Goal: Transaction & Acquisition: Obtain resource

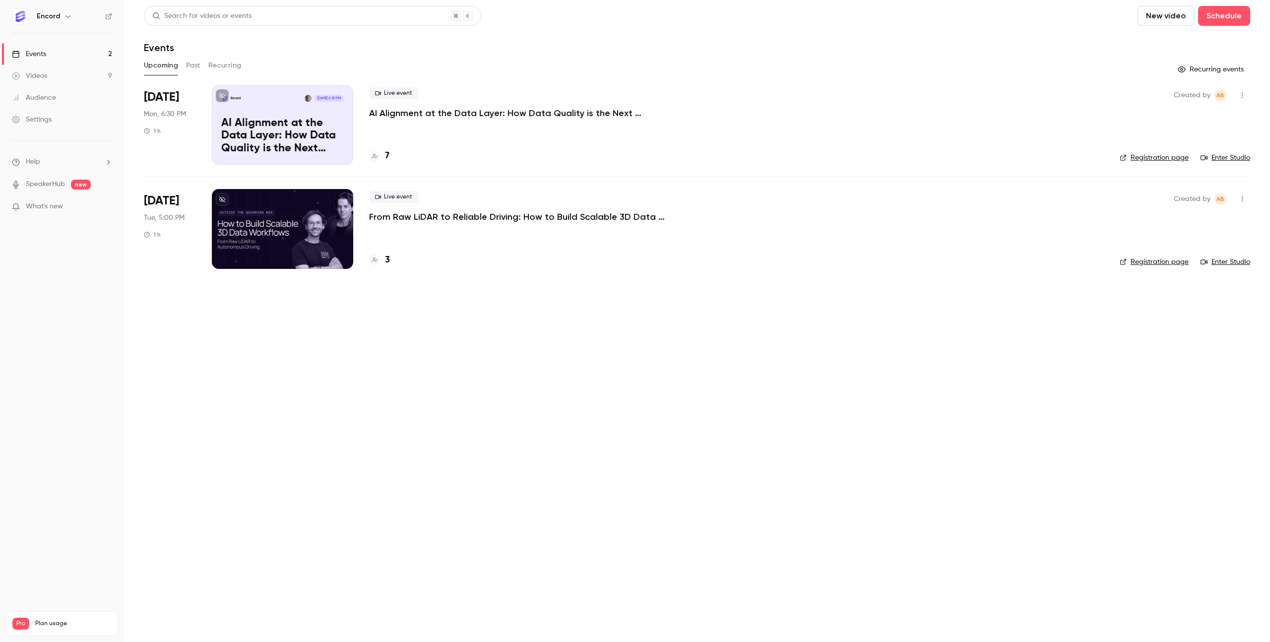
click at [184, 68] on div "Upcoming Past Recurring" at bounding box center [697, 66] width 1106 height 16
click at [191, 66] on button "Past" at bounding box center [193, 66] width 14 height 16
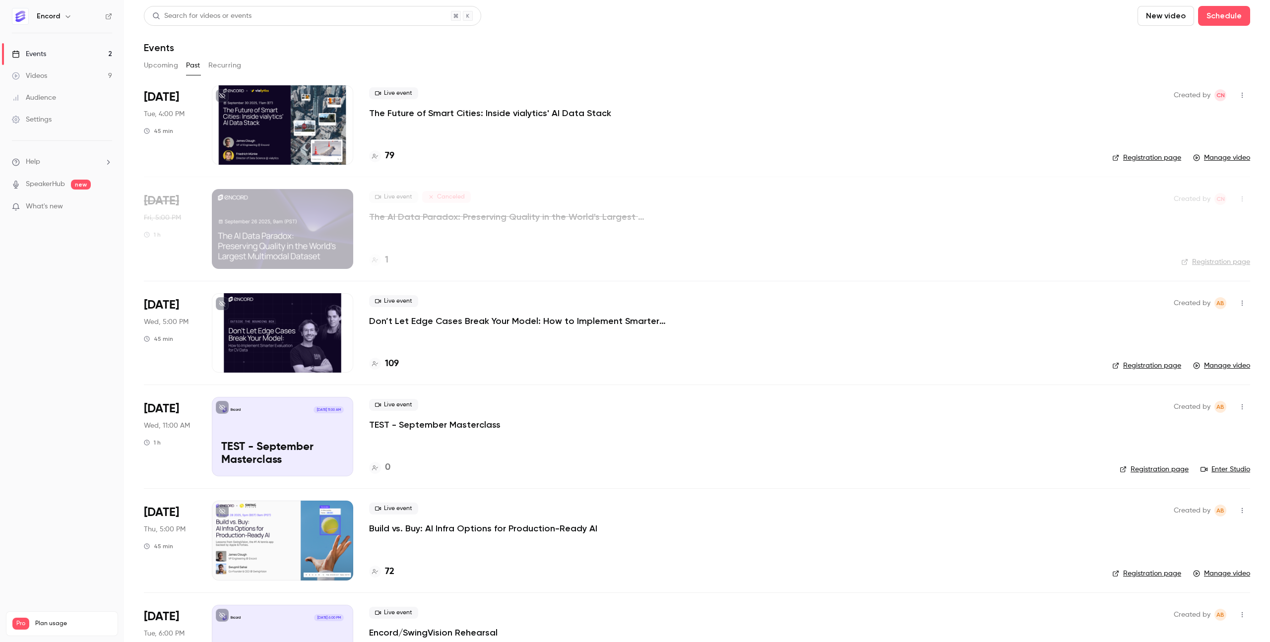
click at [457, 118] on p "The Future of Smart Cities: Inside vialytics' AI Data Stack" at bounding box center [490, 113] width 242 height 12
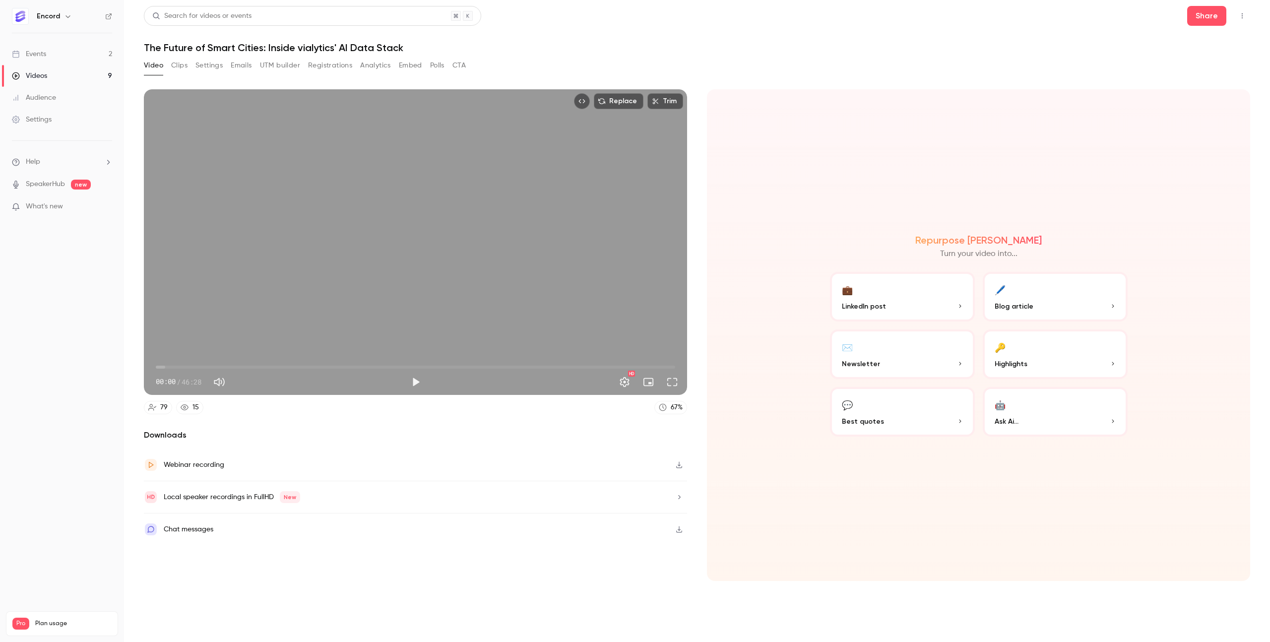
click at [323, 67] on button "Registrations" at bounding box center [330, 66] width 44 height 16
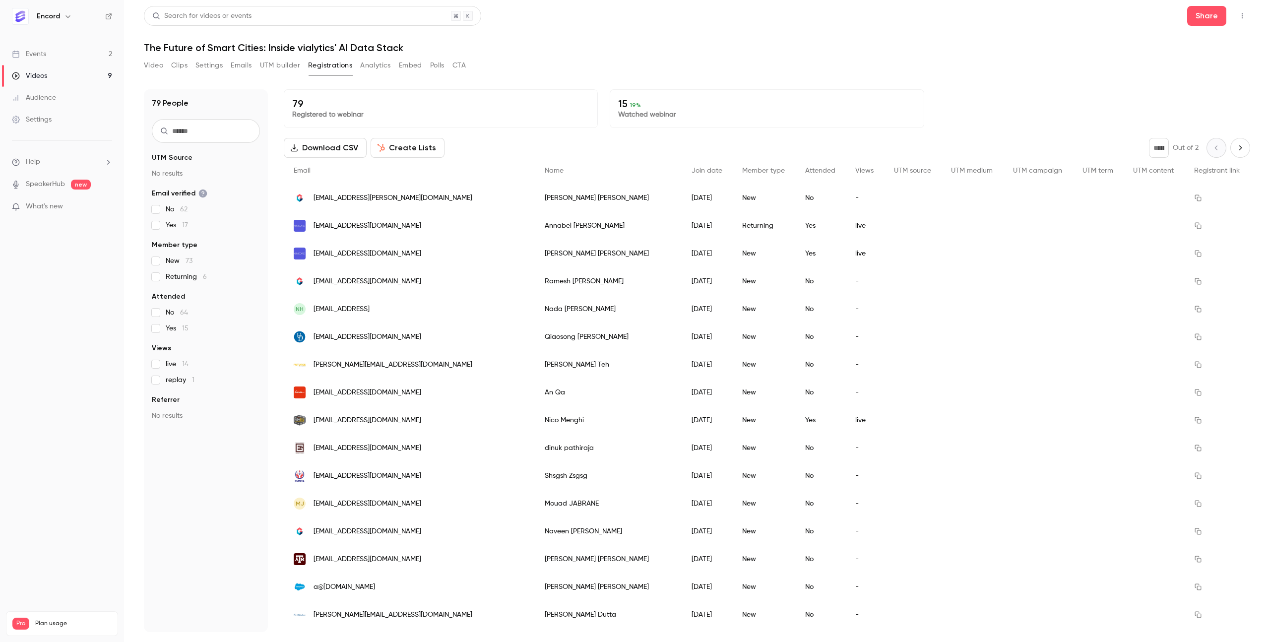
click at [367, 67] on button "Analytics" at bounding box center [375, 66] width 31 height 16
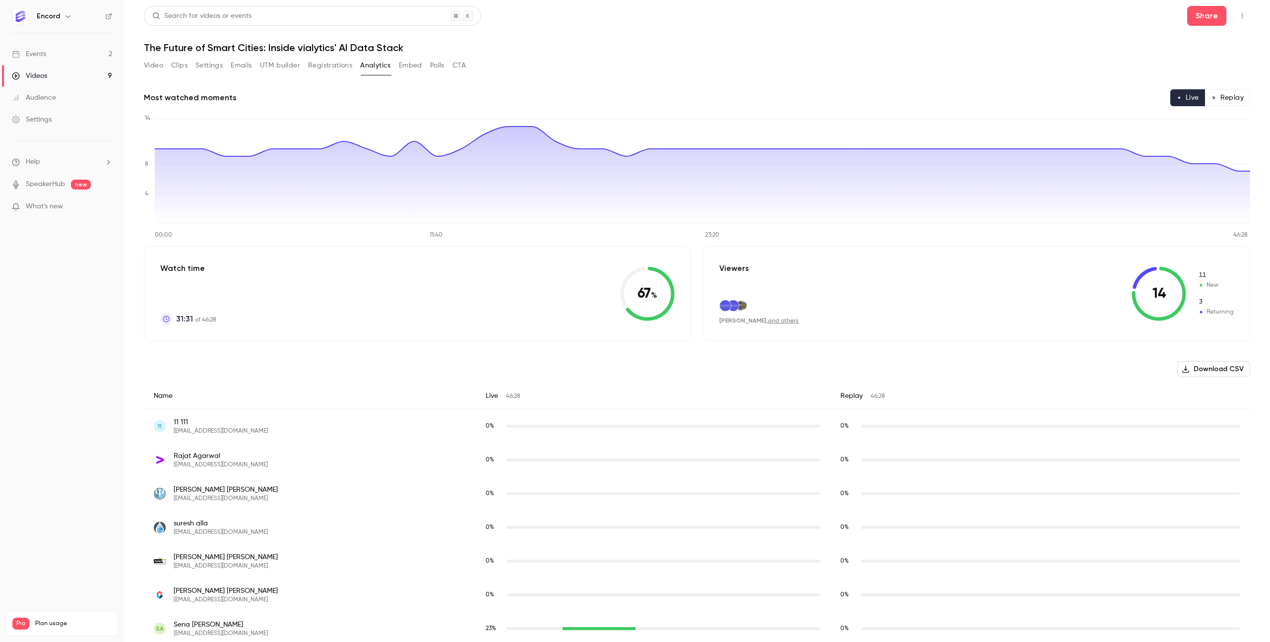
scroll to position [2, 0]
click at [326, 65] on button "Registrations" at bounding box center [330, 63] width 44 height 16
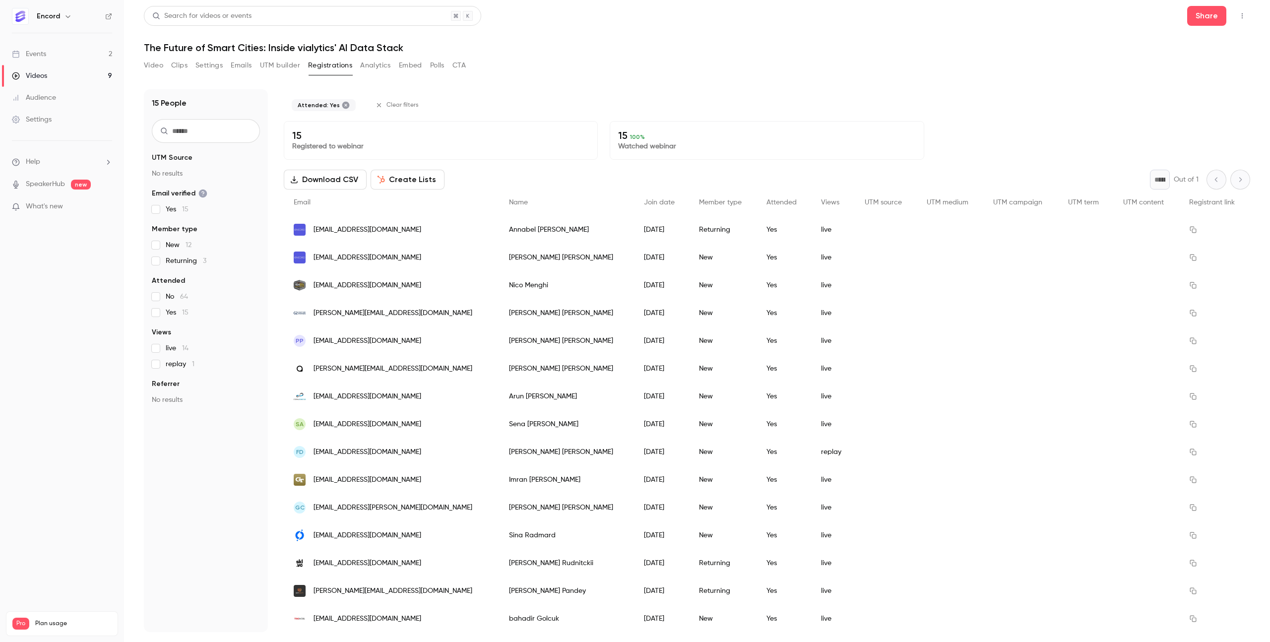
scroll to position [0, 0]
click at [401, 176] on button "Create Lists" at bounding box center [408, 179] width 74 height 20
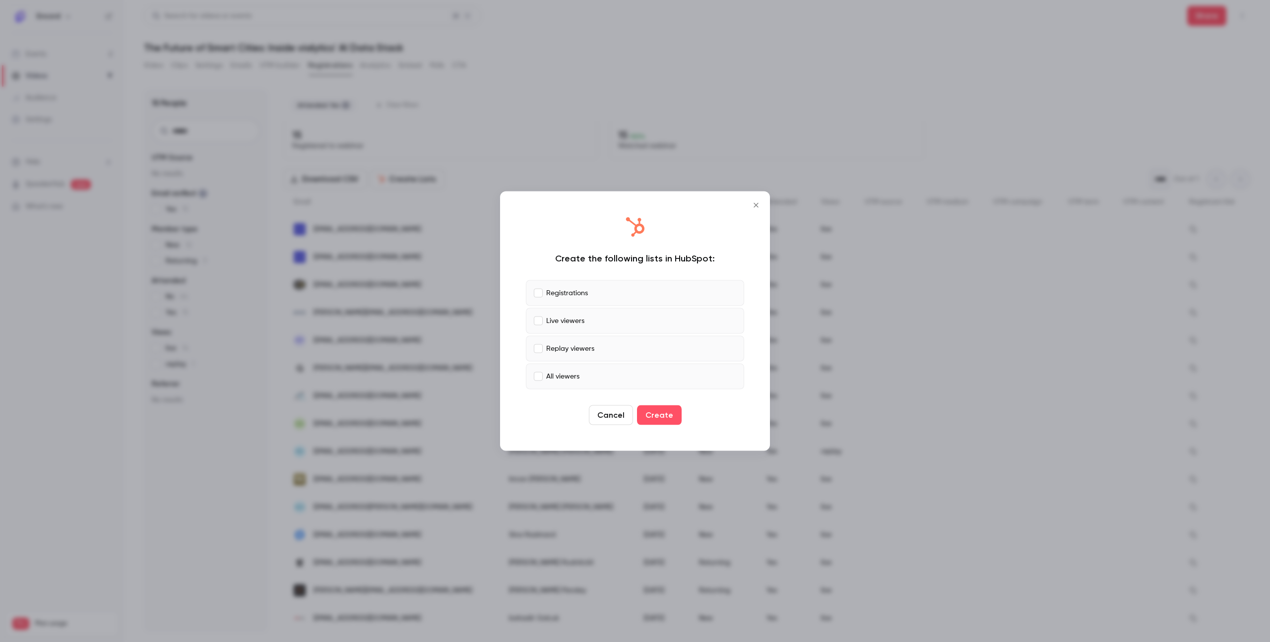
click at [761, 204] on icon "Close" at bounding box center [756, 205] width 12 height 8
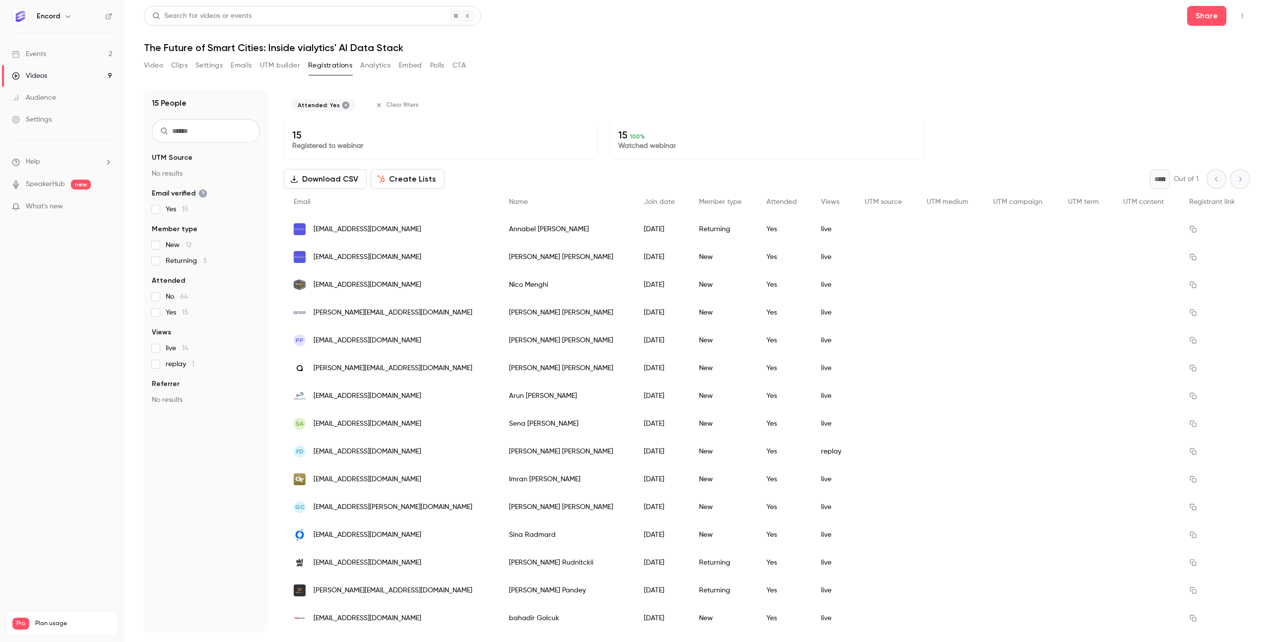
click at [166, 368] on span "replay 1" at bounding box center [180, 364] width 29 height 10
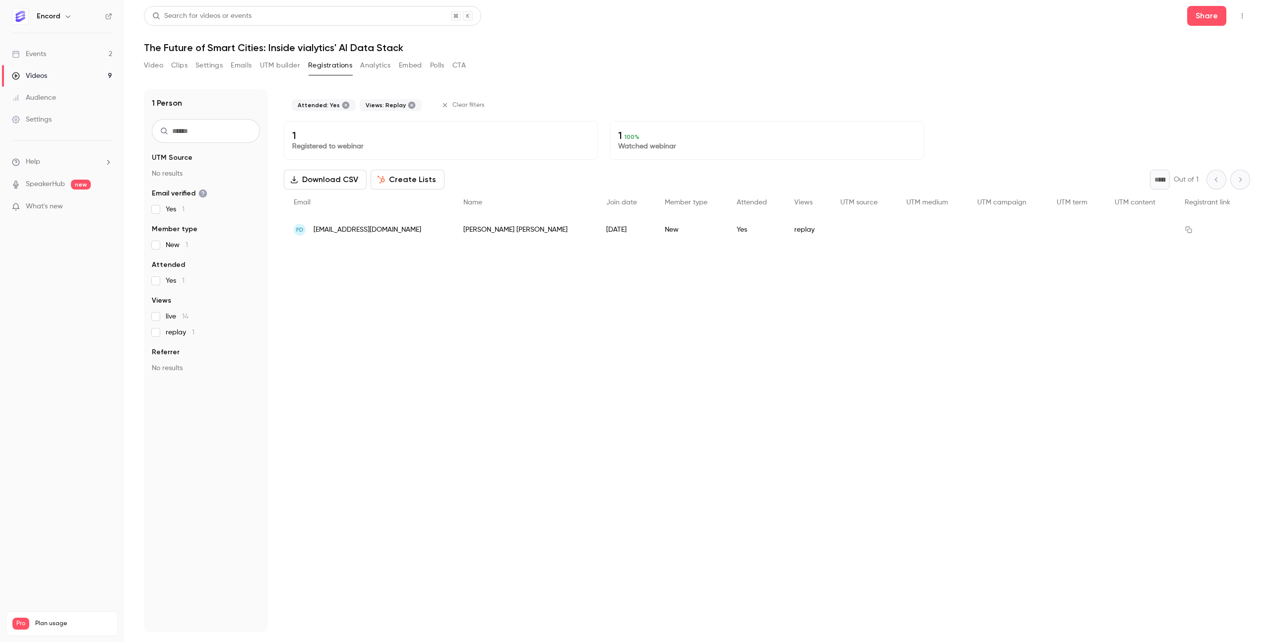
scroll to position [0, 0]
drag, startPoint x: 341, startPoint y: 105, endPoint x: 231, endPoint y: 207, distance: 150.3
click at [341, 105] on icon at bounding box center [344, 105] width 8 height 8
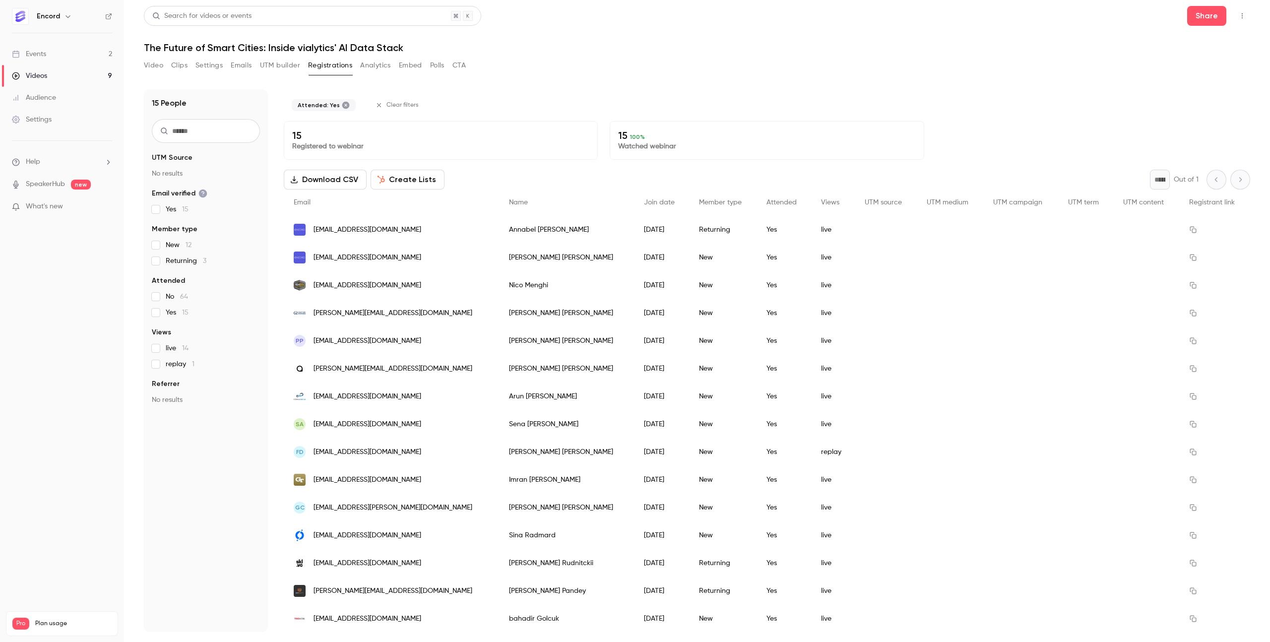
scroll to position [0, 0]
click at [400, 180] on button "Create Lists" at bounding box center [408, 179] width 74 height 20
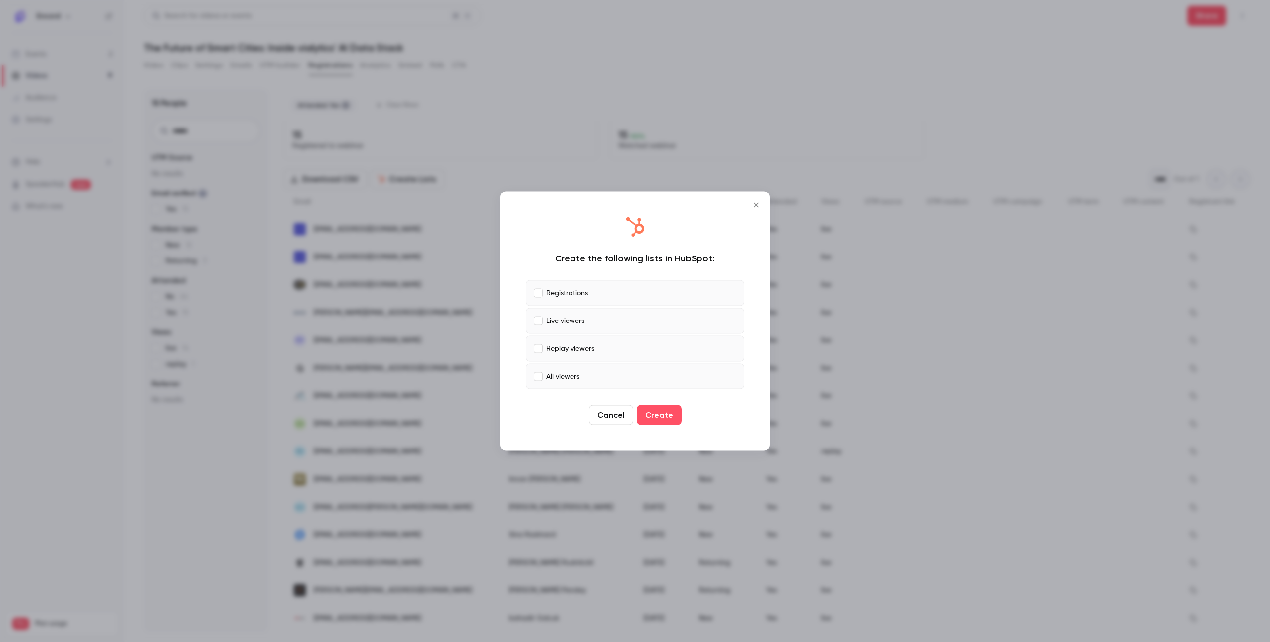
drag, startPoint x: 763, startPoint y: 203, endPoint x: 740, endPoint y: 207, distance: 23.7
click at [763, 203] on button "Close" at bounding box center [756, 205] width 20 height 20
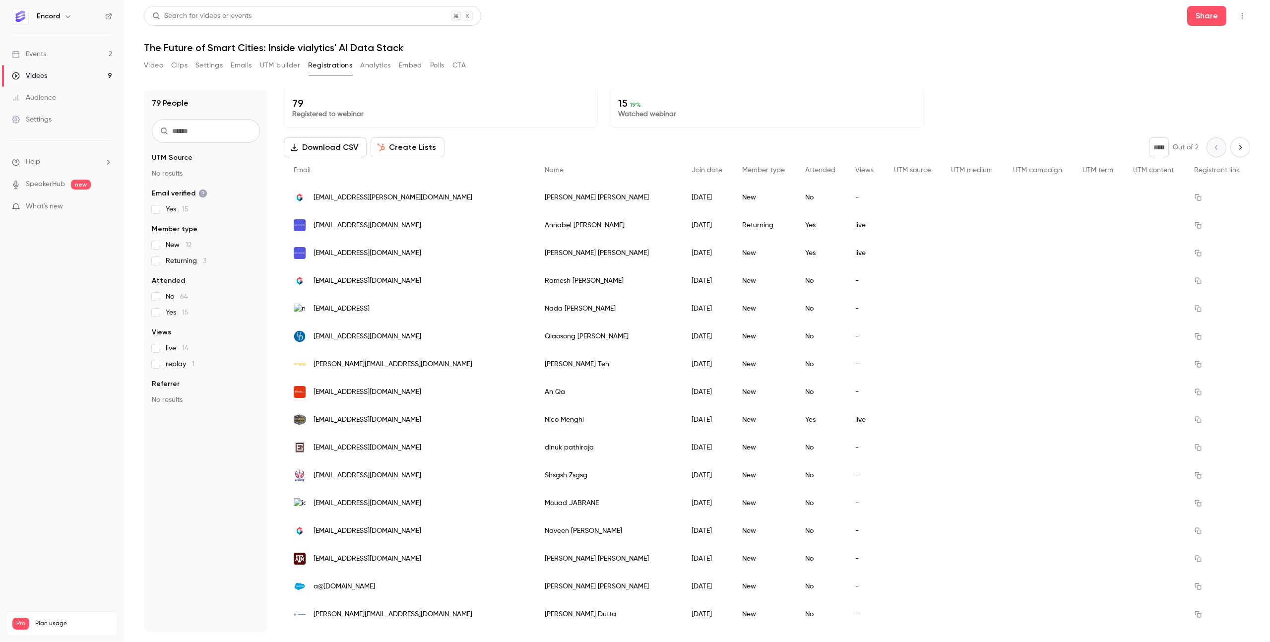
scroll to position [0, 0]
click at [168, 277] on span "Returning 6" at bounding box center [186, 277] width 41 height 10
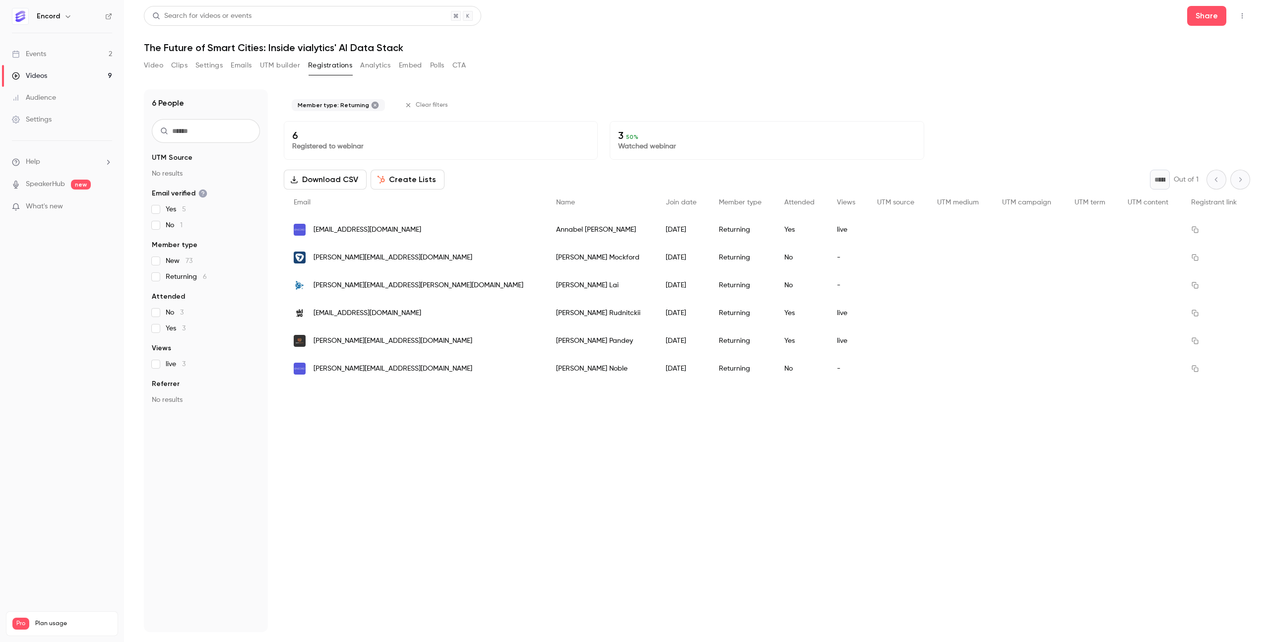
click at [168, 277] on span "Returning 6" at bounding box center [186, 277] width 41 height 10
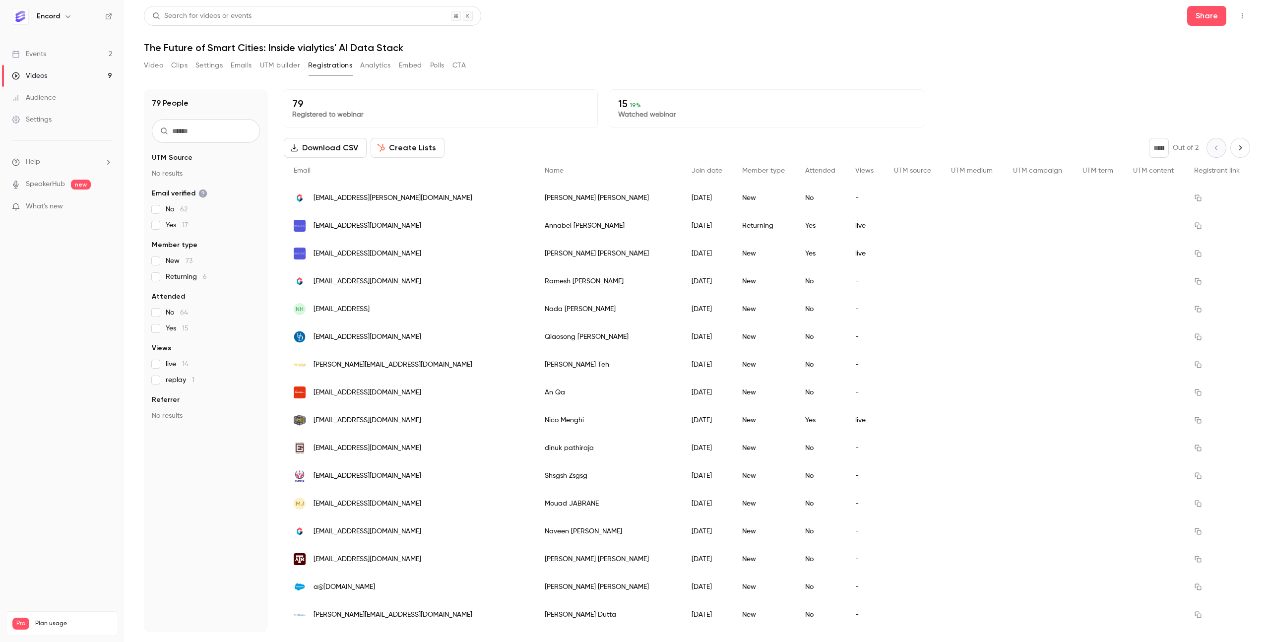
click at [161, 325] on label "Yes 15" at bounding box center [206, 328] width 108 height 10
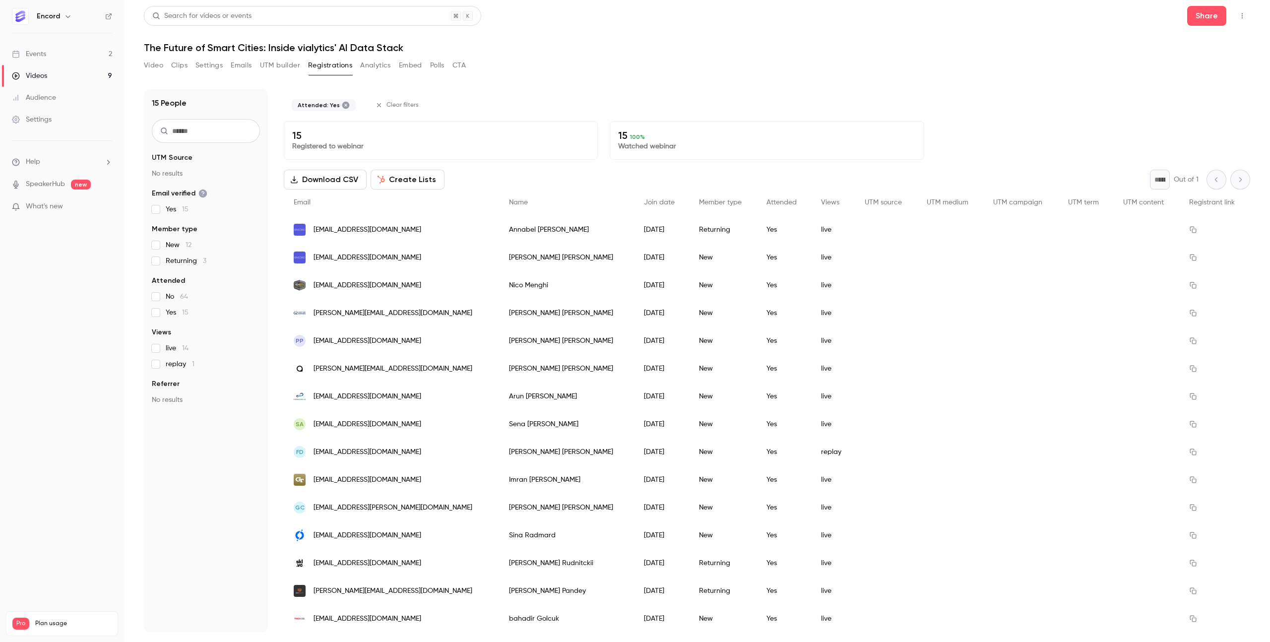
scroll to position [0, 0]
click at [314, 183] on button "Download CSV" at bounding box center [325, 179] width 83 height 20
click at [422, 184] on button "Create Lists" at bounding box center [408, 180] width 74 height 20
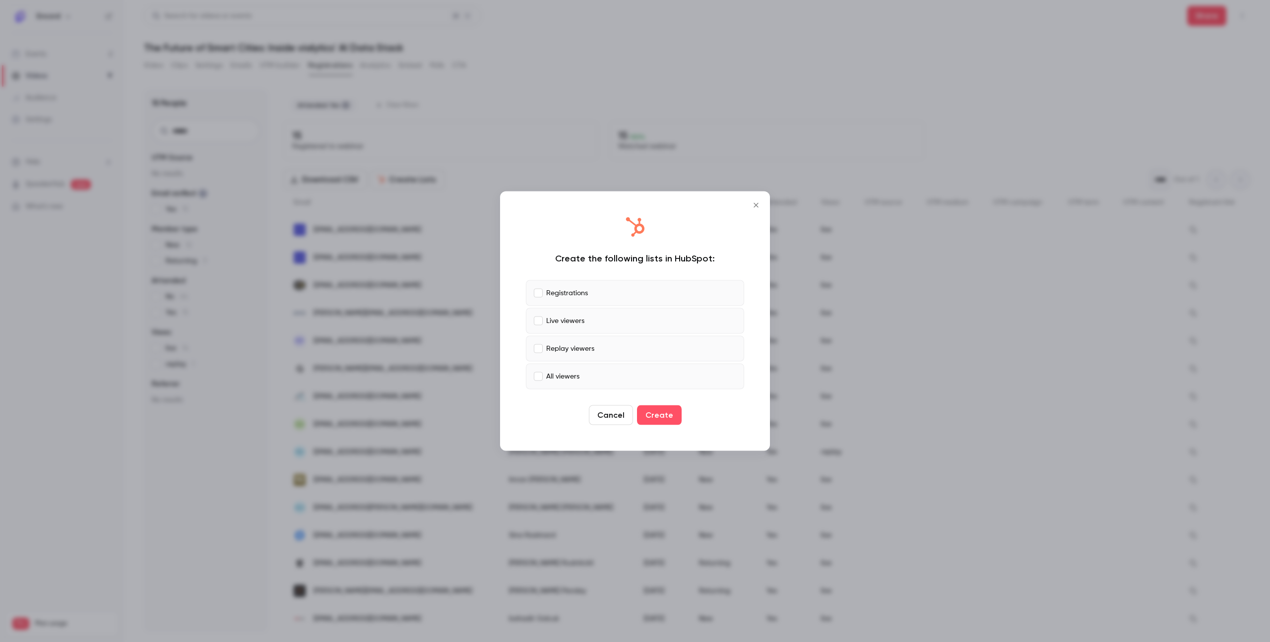
click at [760, 204] on icon "Close" at bounding box center [756, 205] width 12 height 8
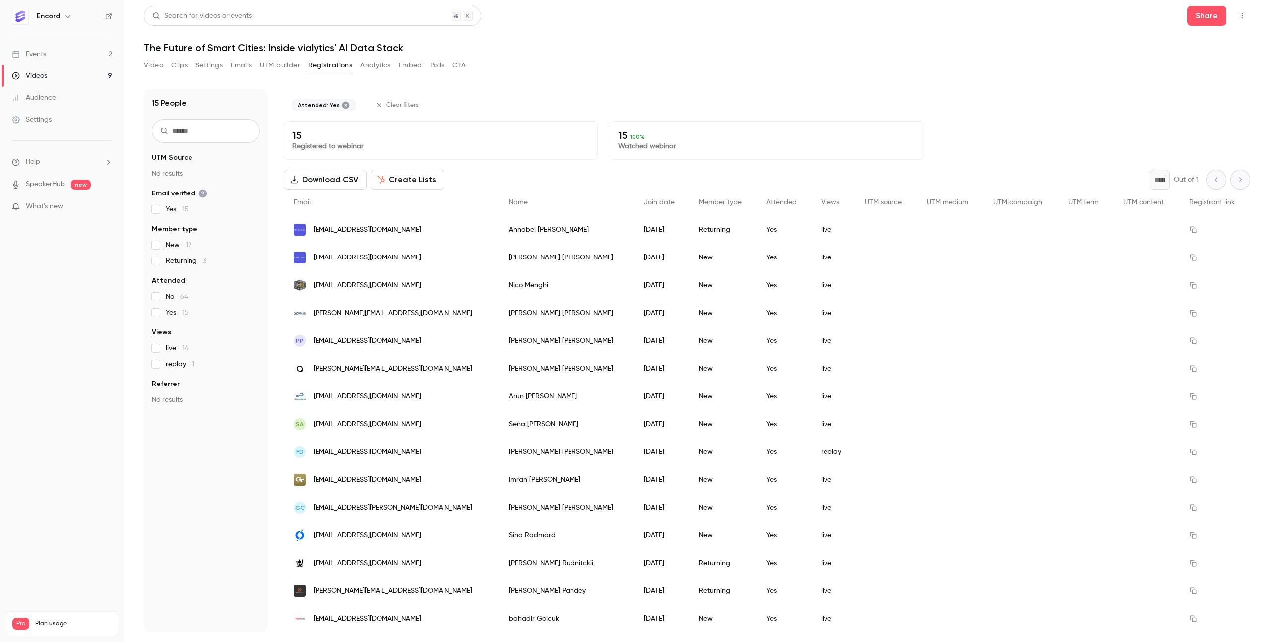
click at [421, 180] on button "Create Lists" at bounding box center [408, 180] width 74 height 20
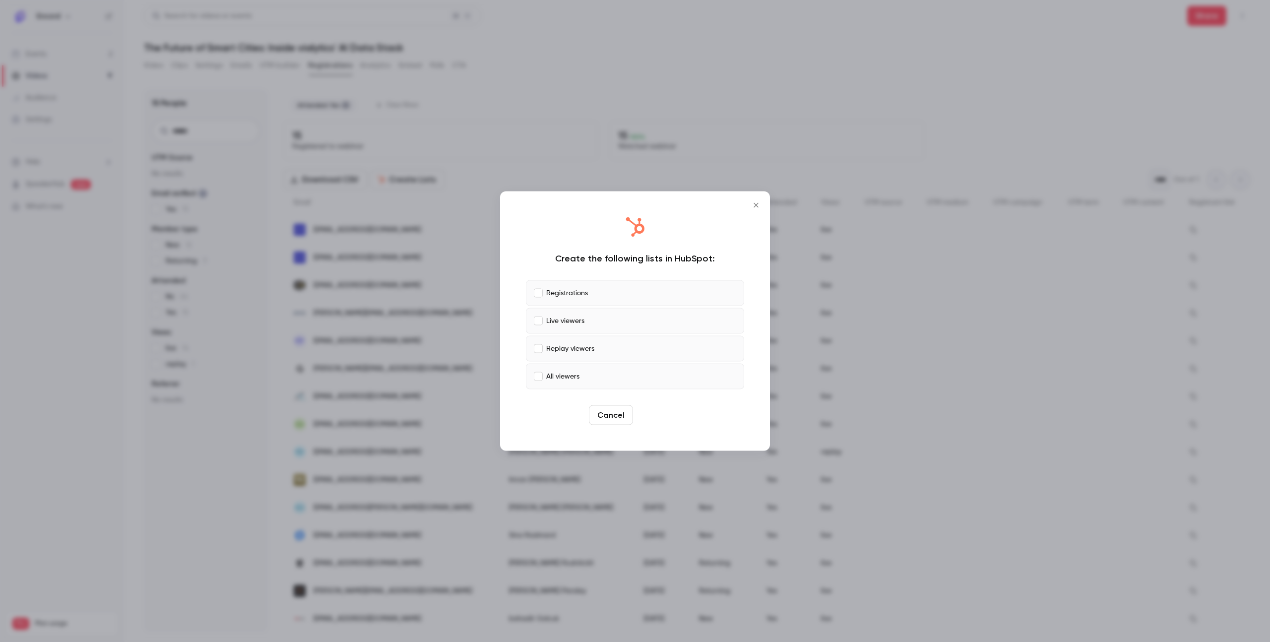
click at [665, 419] on button "Create" at bounding box center [659, 415] width 45 height 20
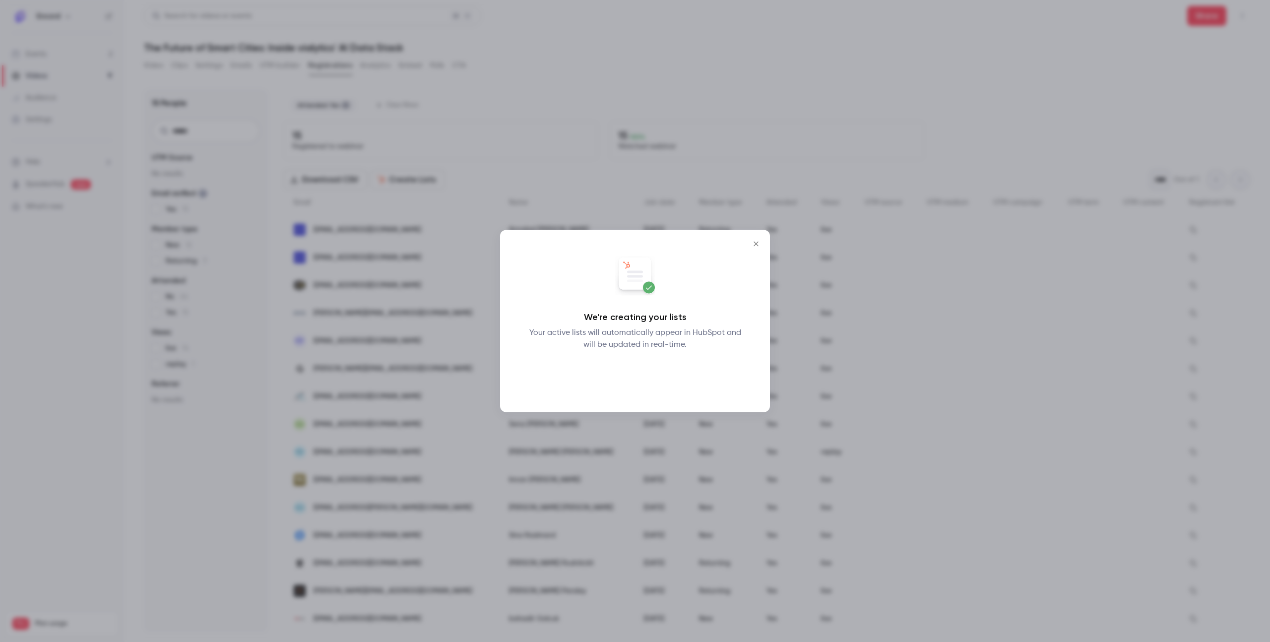
click at [639, 378] on button "Okay" at bounding box center [635, 377] width 36 height 20
